Goal: Transaction & Acquisition: Download file/media

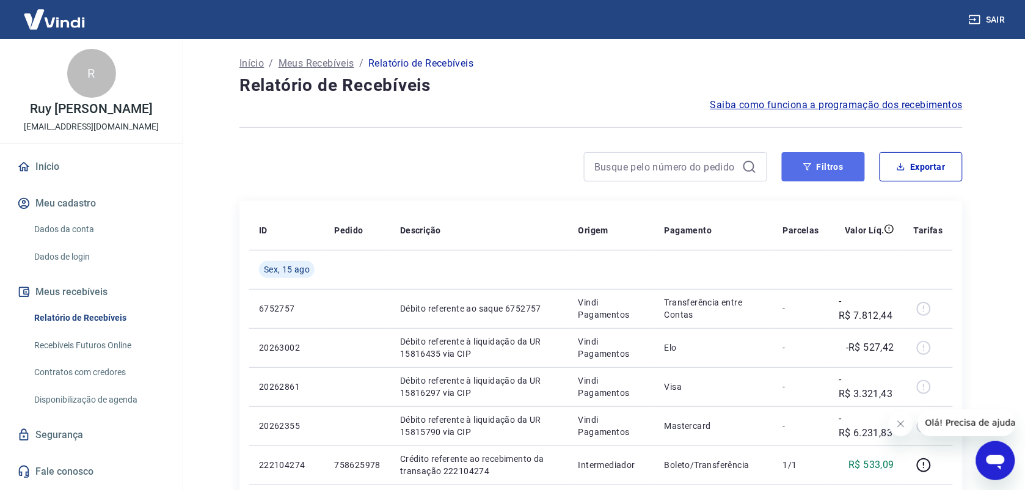
click at [824, 168] on button "Filtros" at bounding box center [823, 166] width 83 height 29
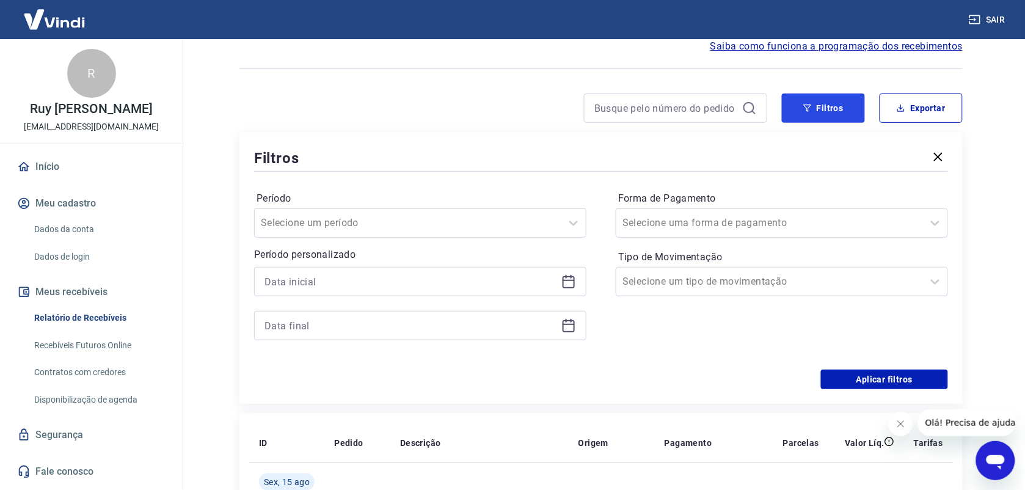
scroll to position [76, 0]
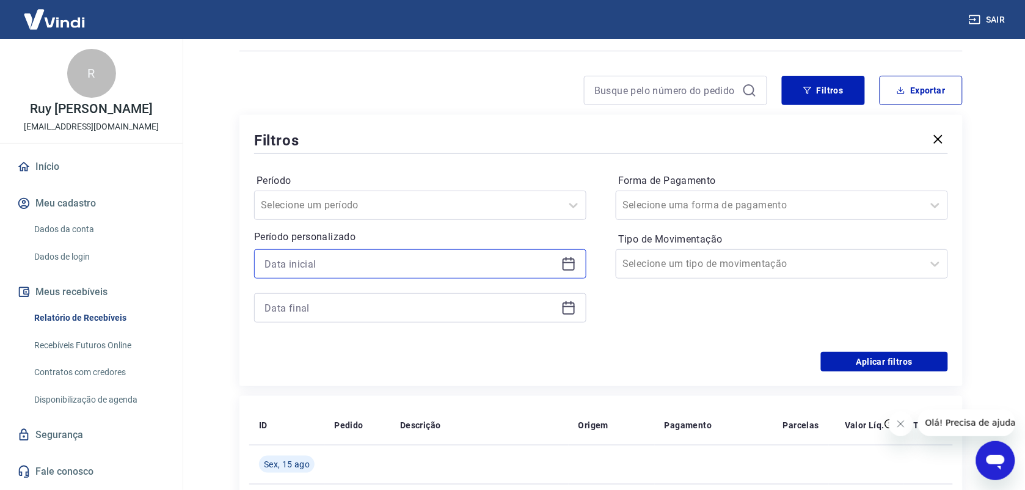
click at [300, 271] on input at bounding box center [410, 264] width 292 height 18
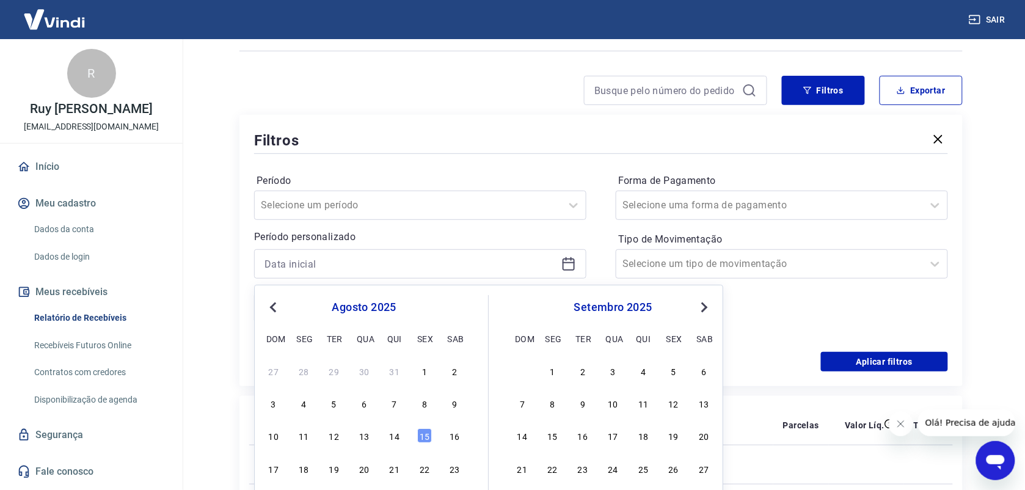
click at [420, 432] on div "15" at bounding box center [424, 436] width 15 height 15
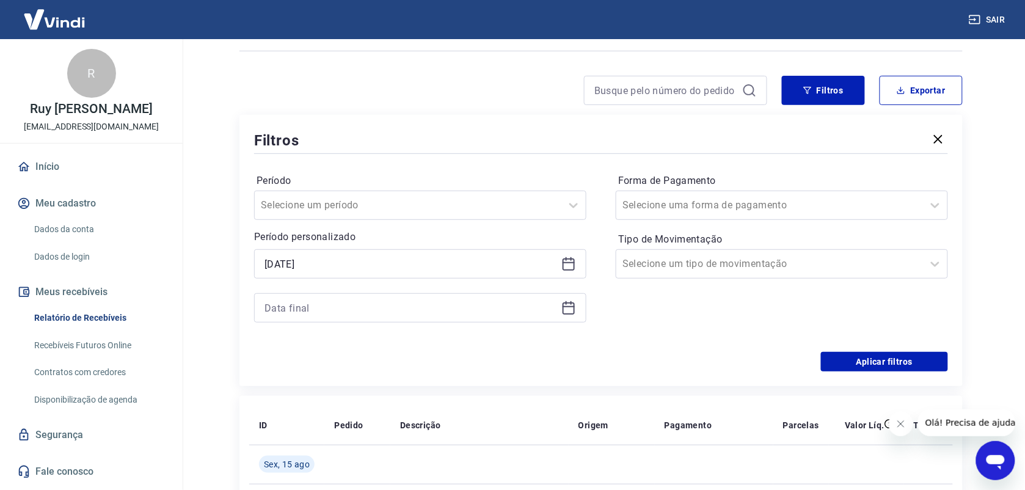
type input "[DATE]"
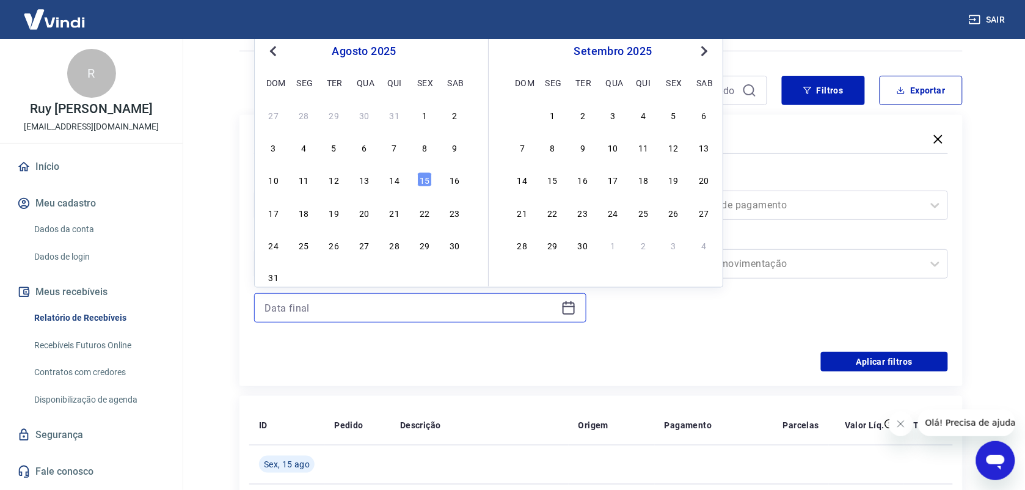
click at [287, 307] on input at bounding box center [410, 308] width 292 height 18
click at [426, 184] on div "15" at bounding box center [424, 179] width 15 height 15
type input "[DATE]"
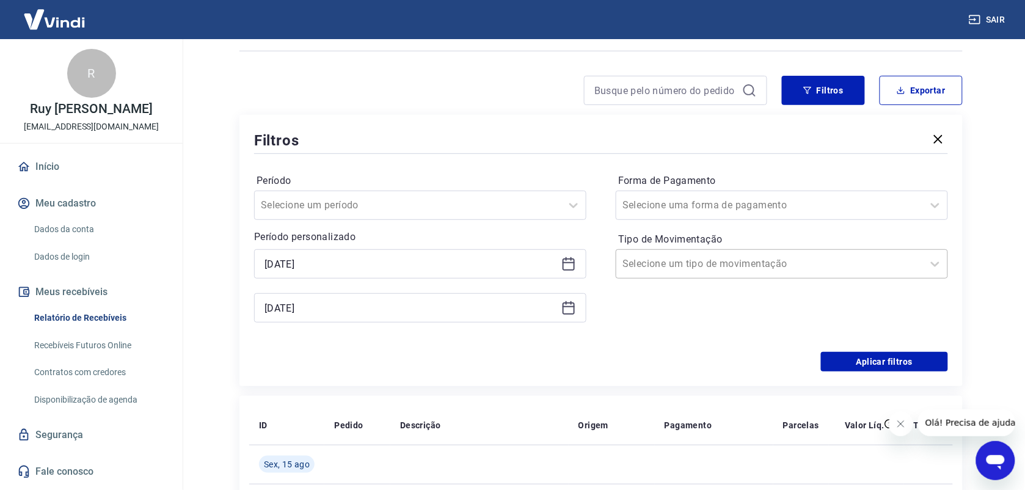
click at [768, 270] on div at bounding box center [769, 263] width 294 height 17
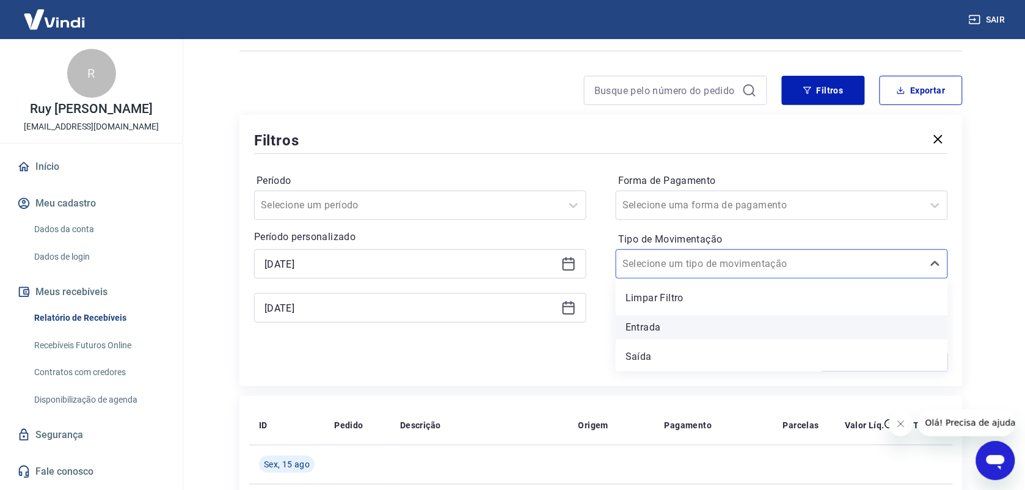
click at [676, 324] on div "Entrada" at bounding box center [782, 327] width 332 height 24
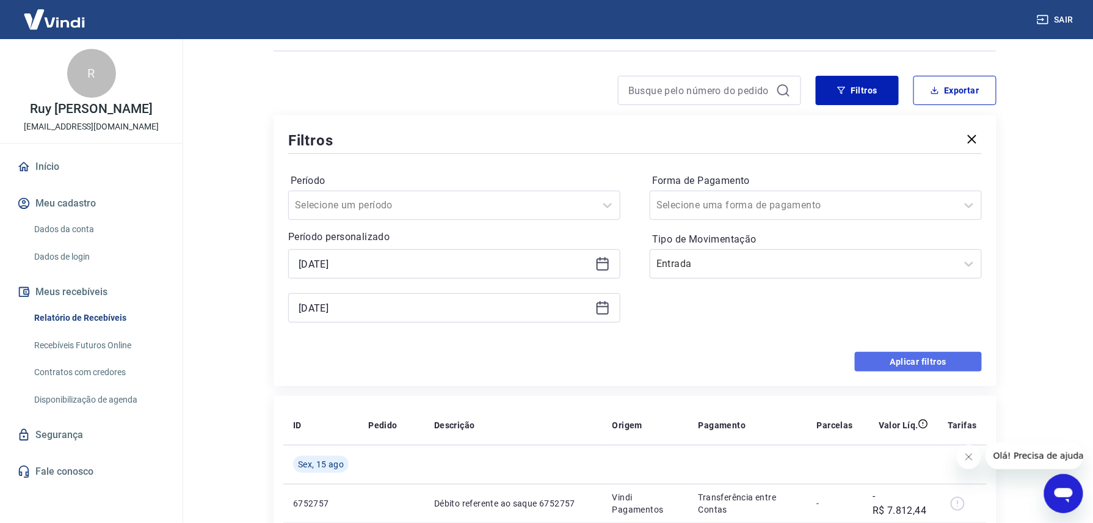
click at [914, 366] on button "Aplicar filtros" at bounding box center [918, 362] width 127 height 20
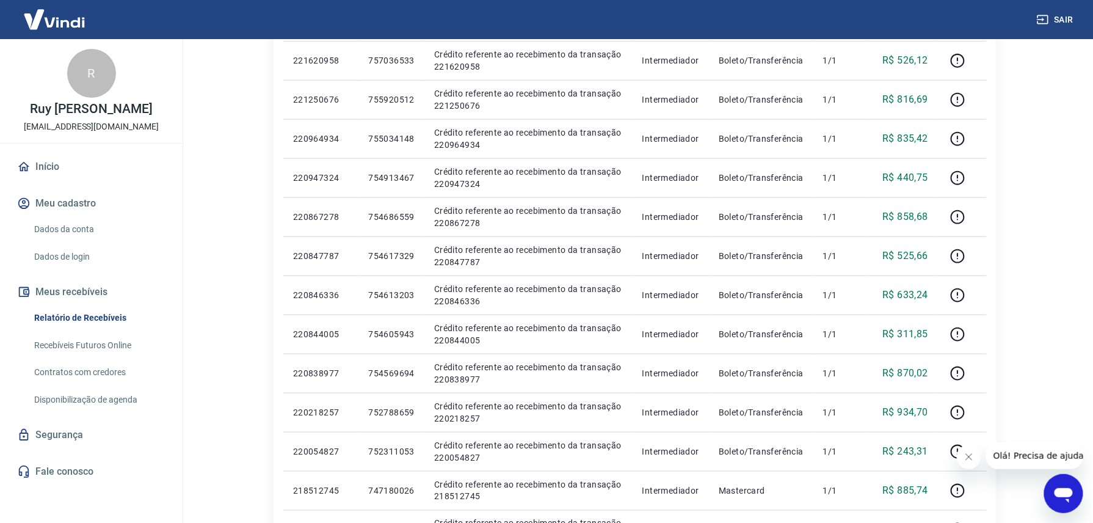
scroll to position [17, 0]
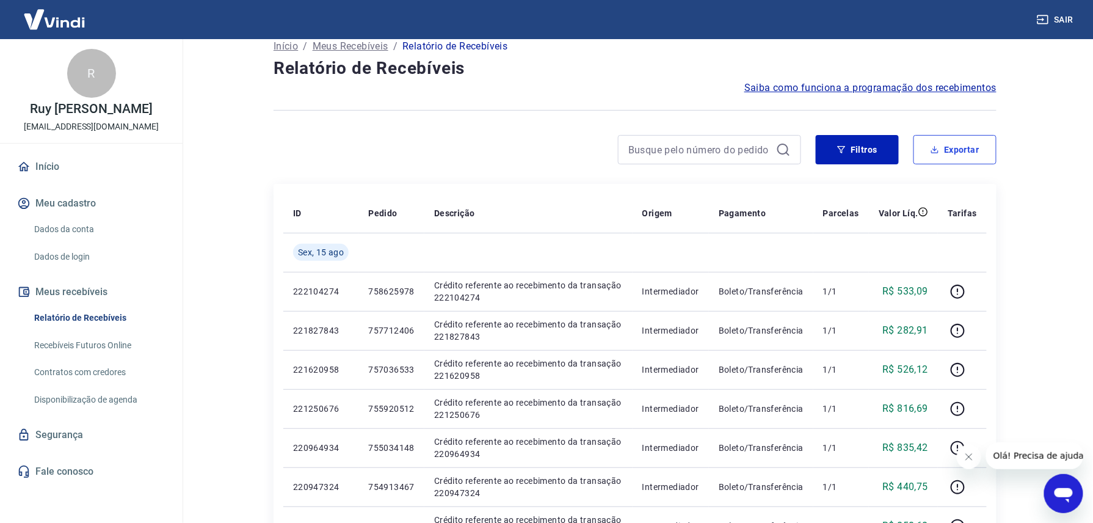
drag, startPoint x: 929, startPoint y: 162, endPoint x: 936, endPoint y: 162, distance: 6.7
click at [934, 162] on button "Exportar" at bounding box center [955, 149] width 83 height 29
type input "[DATE]"
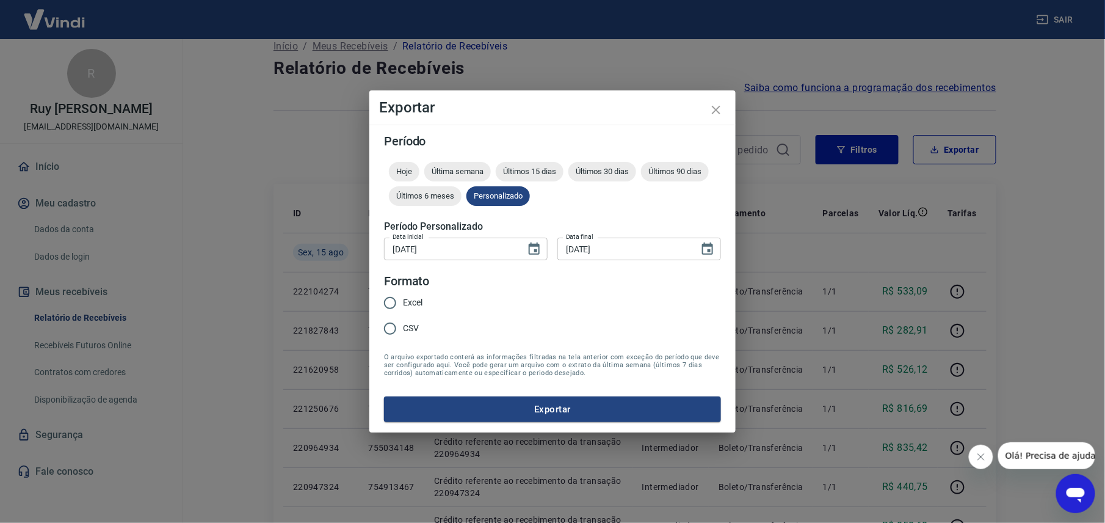
click at [395, 299] on input "Excel" at bounding box center [390, 303] width 26 height 26
radio input "true"
click at [557, 407] on button "Exportar" at bounding box center [552, 409] width 337 height 26
